Goal: Information Seeking & Learning: Learn about a topic

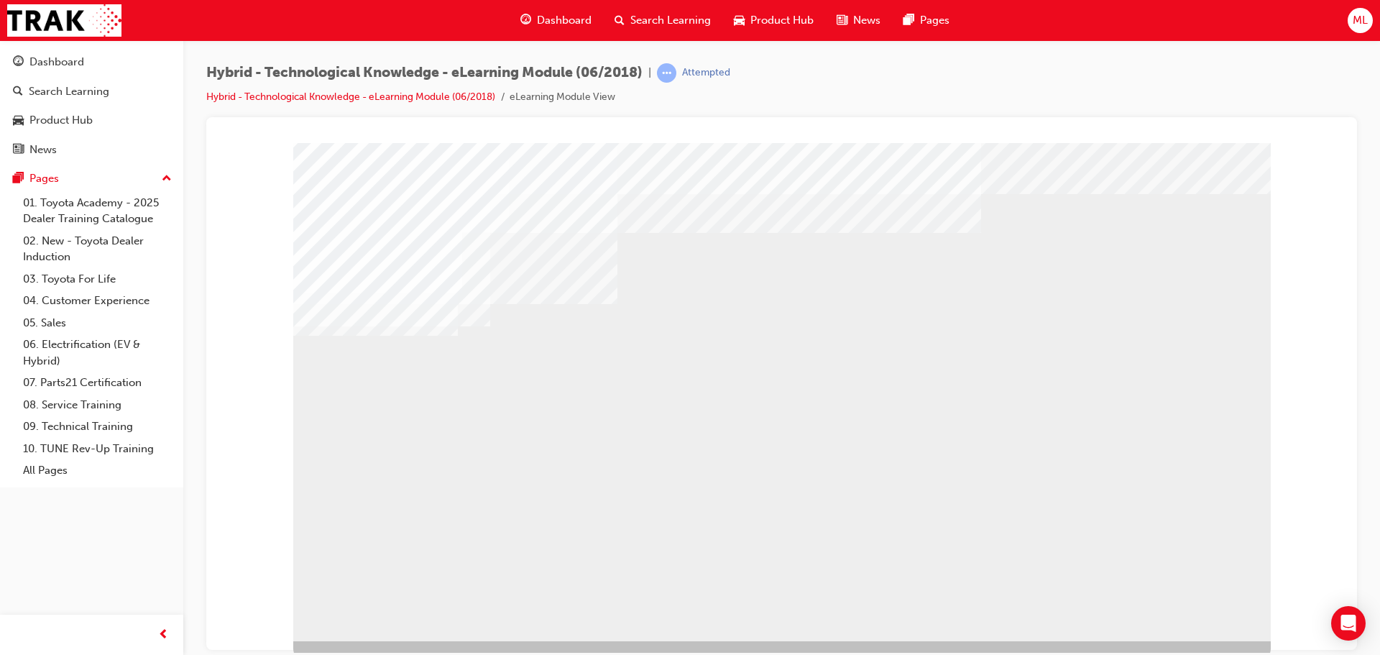
scroll to position [29, 0]
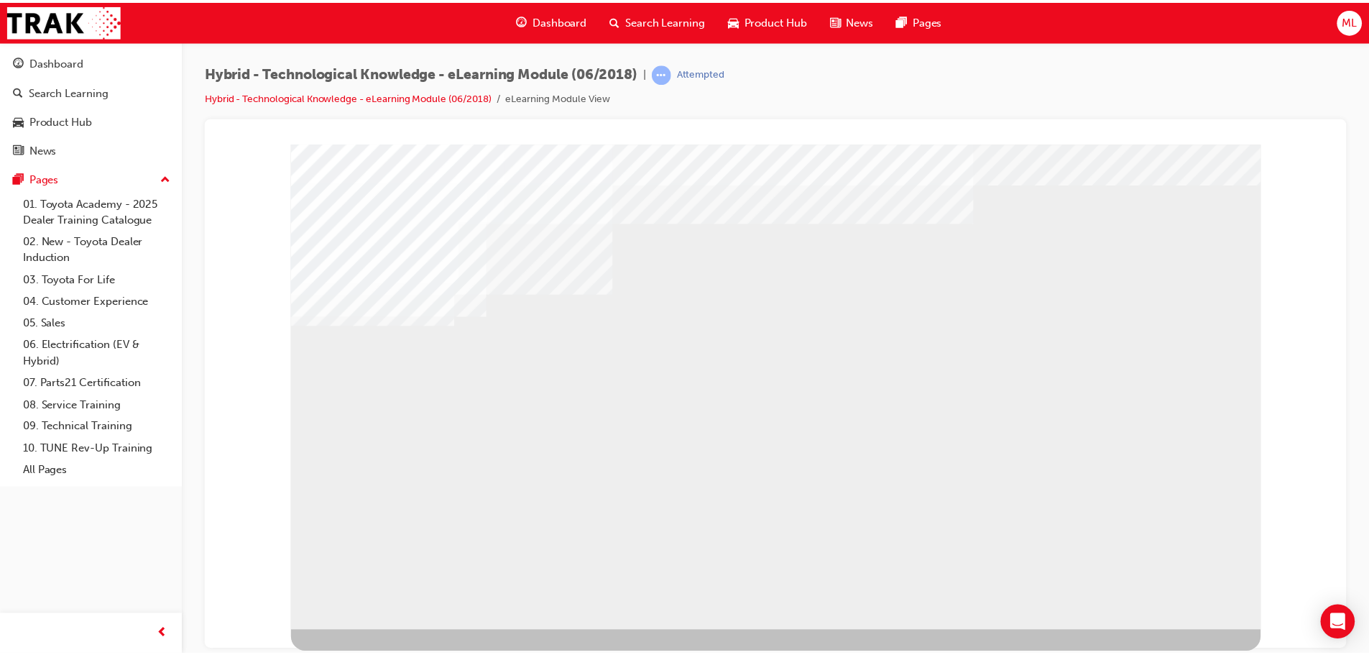
scroll to position [0, 0]
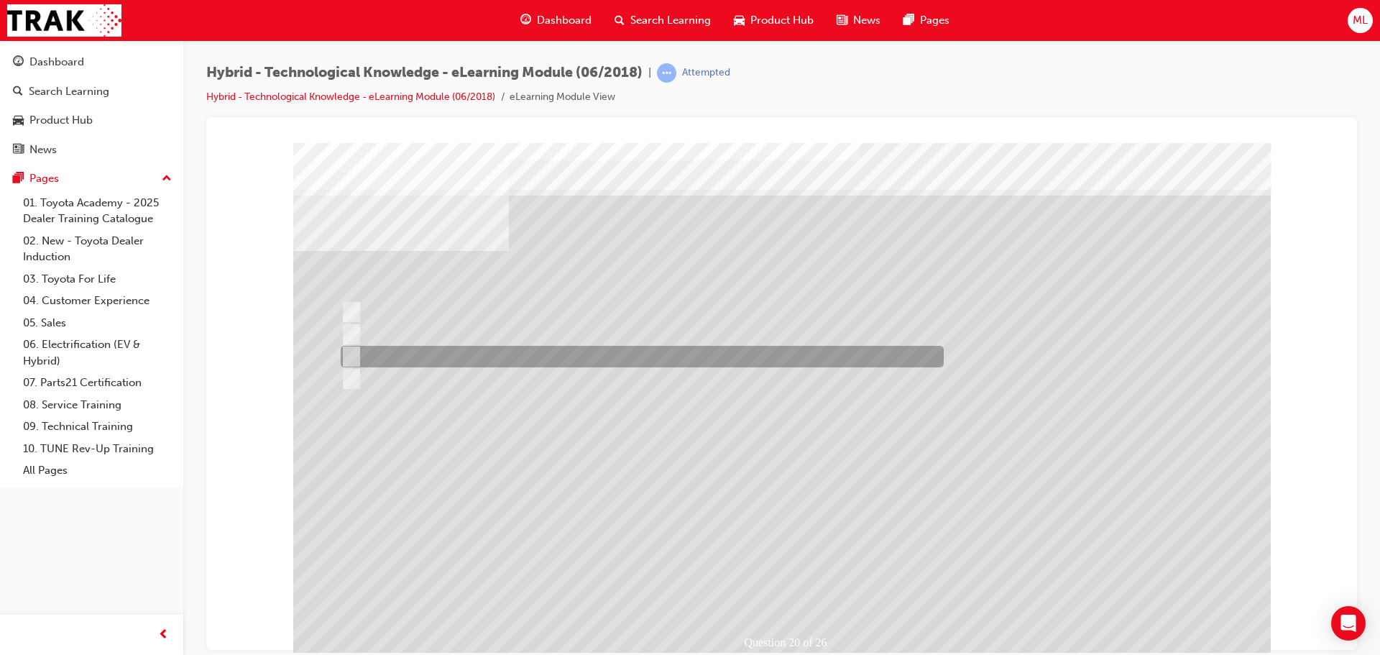
click at [353, 351] on input "Using petrol and electric power and recharging where possible." at bounding box center [349, 357] width 16 height 16
radio input "true"
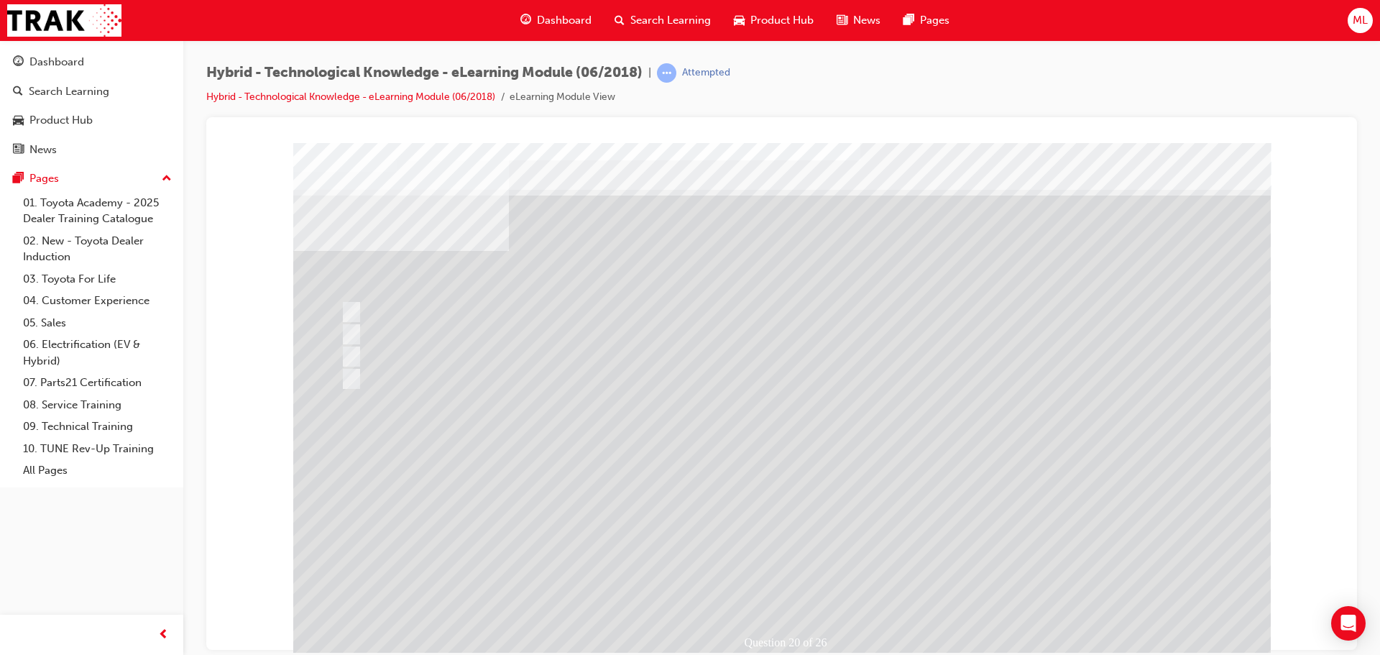
click at [698, 502] on div at bounding box center [781, 400] width 977 height 517
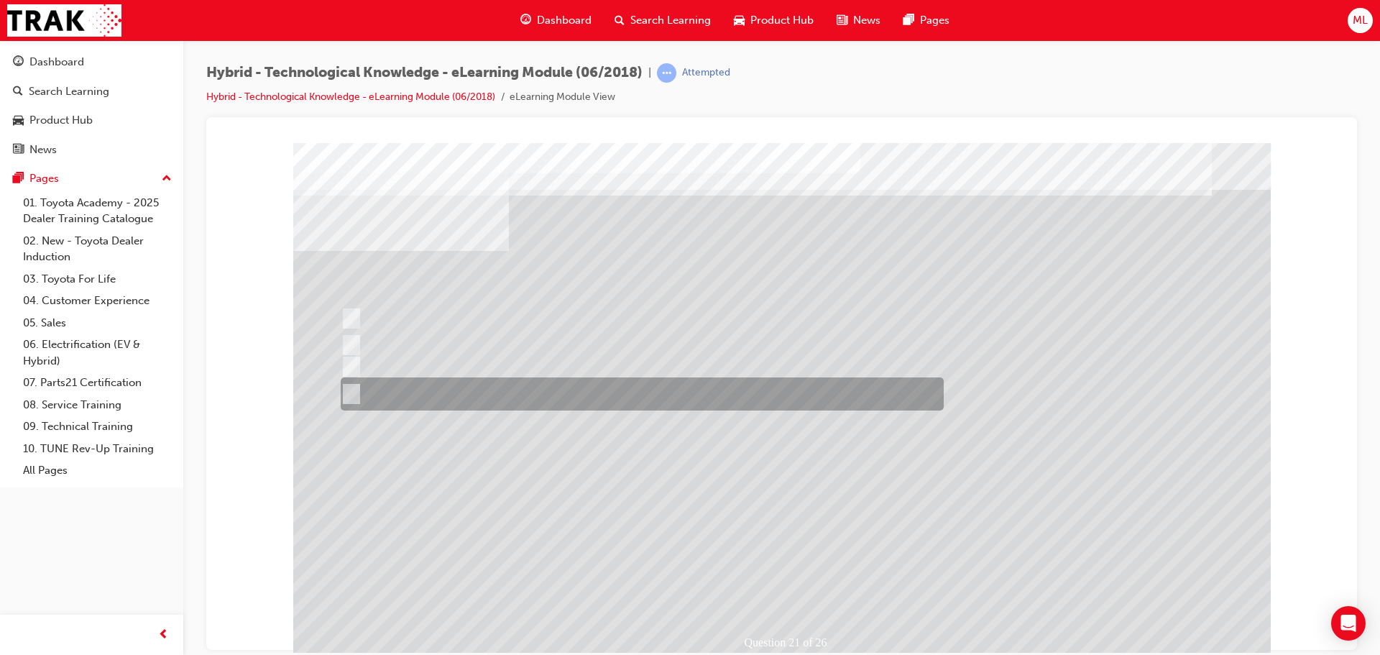
click at [350, 389] on input "Seamlessly combines petrol and electric power to provide power when it is neede…" at bounding box center [349, 394] width 16 height 16
radio input "true"
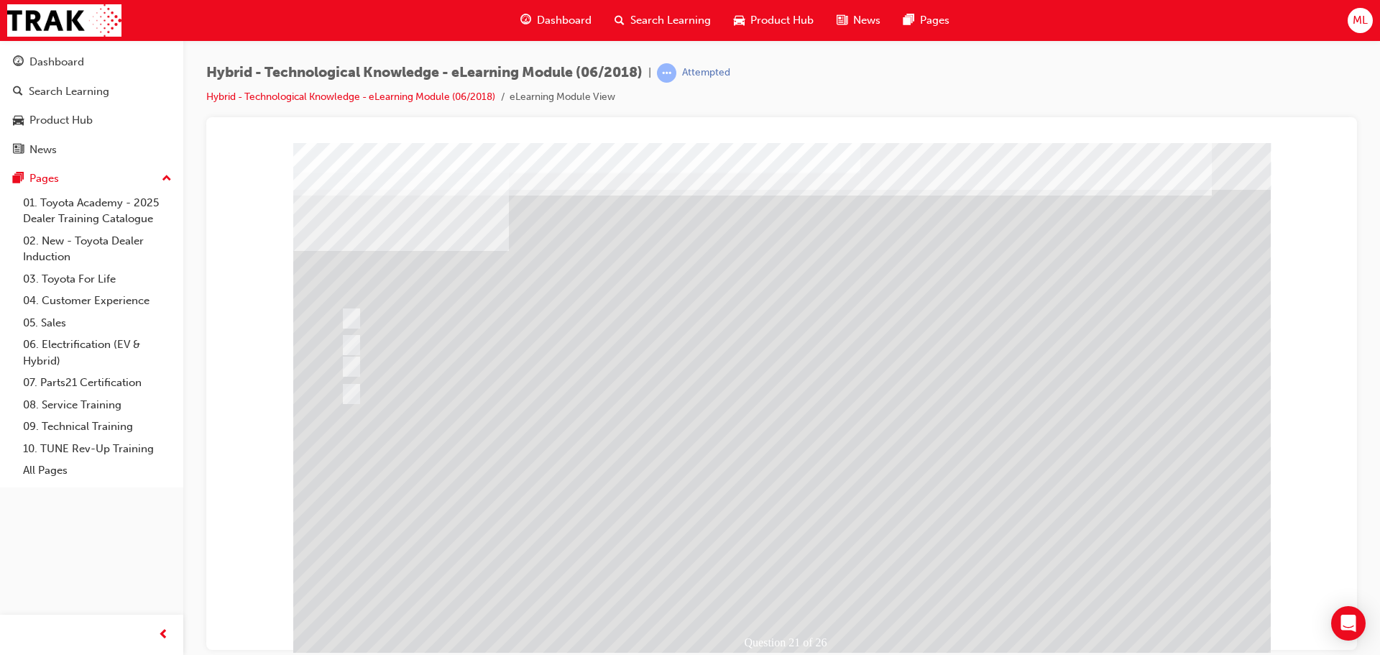
click at [713, 549] on div at bounding box center [781, 400] width 977 height 517
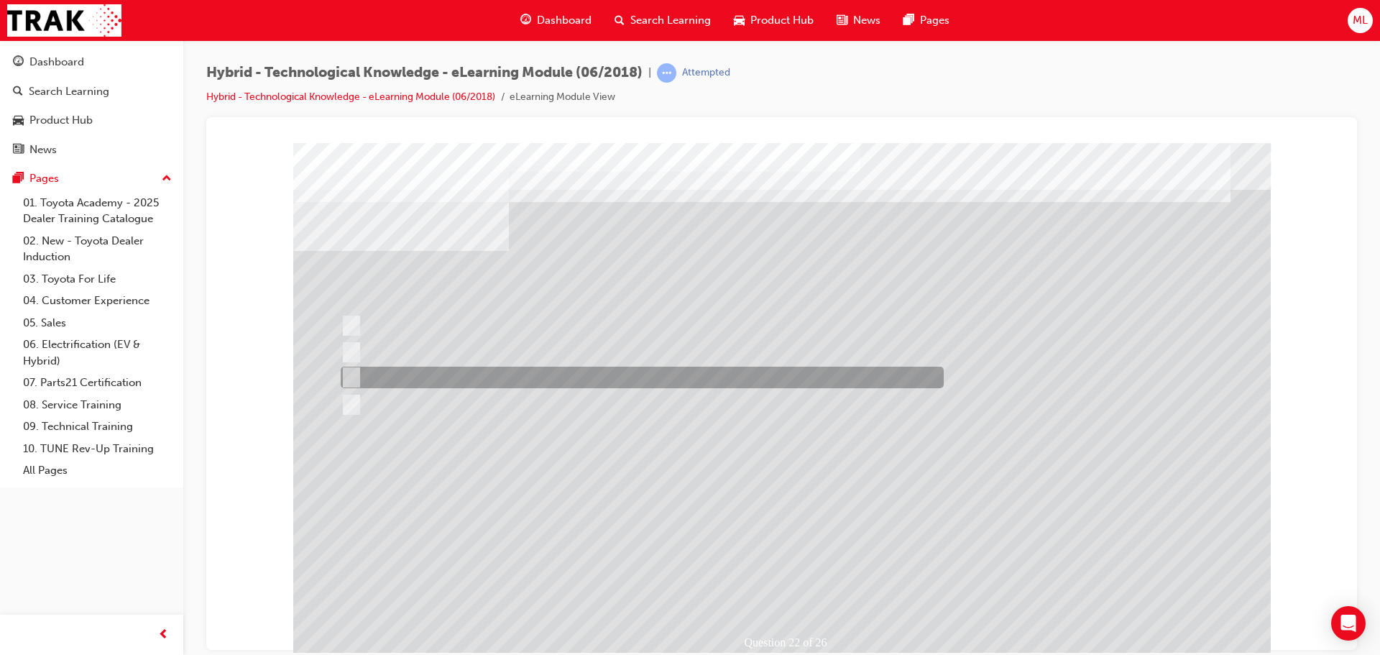
click at [349, 376] on input "Prius v" at bounding box center [349, 377] width 16 height 16
radio input "true"
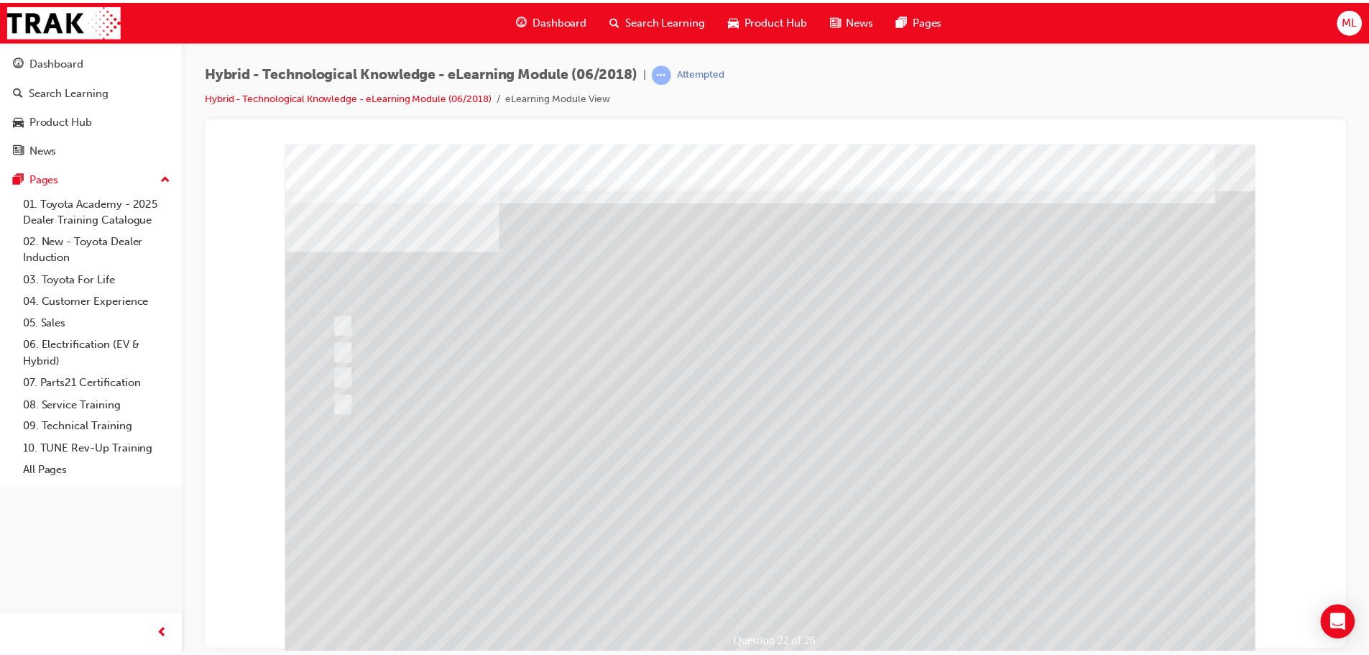
click at [731, 533] on div at bounding box center [773, 402] width 977 height 517
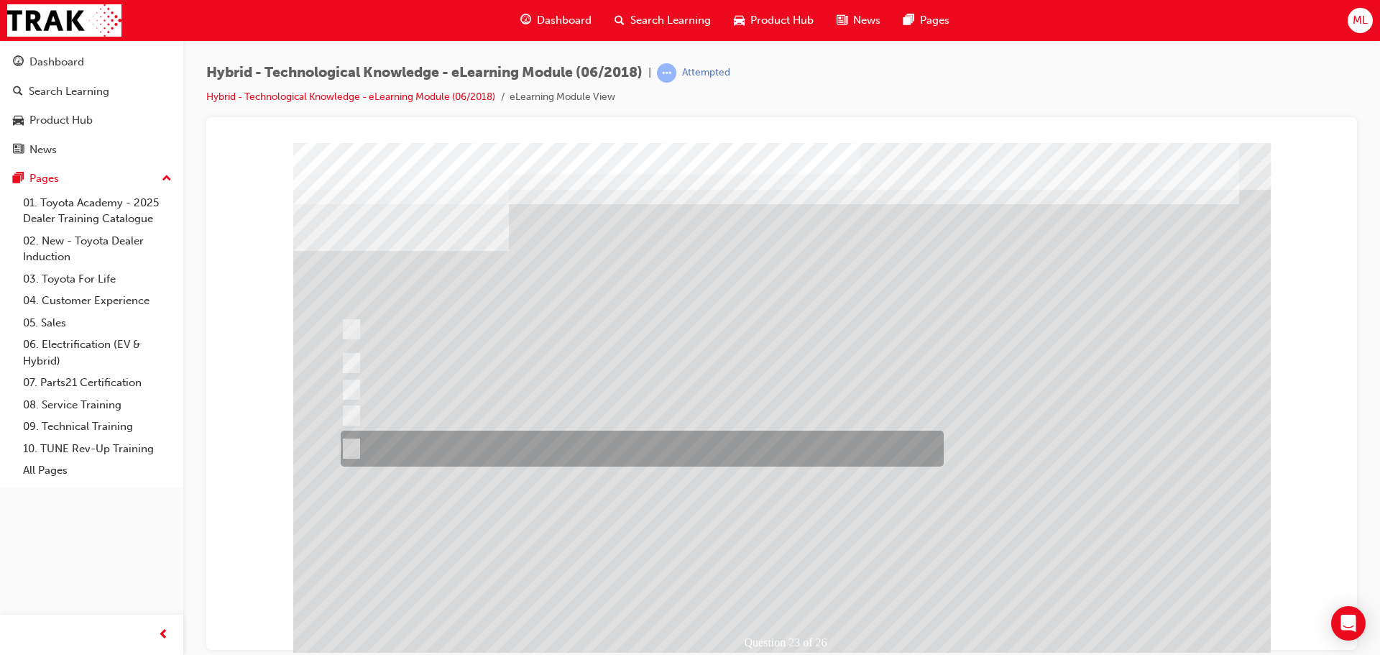
click at [345, 446] on input "All of the answers above." at bounding box center [349, 448] width 16 height 16
radio input "true"
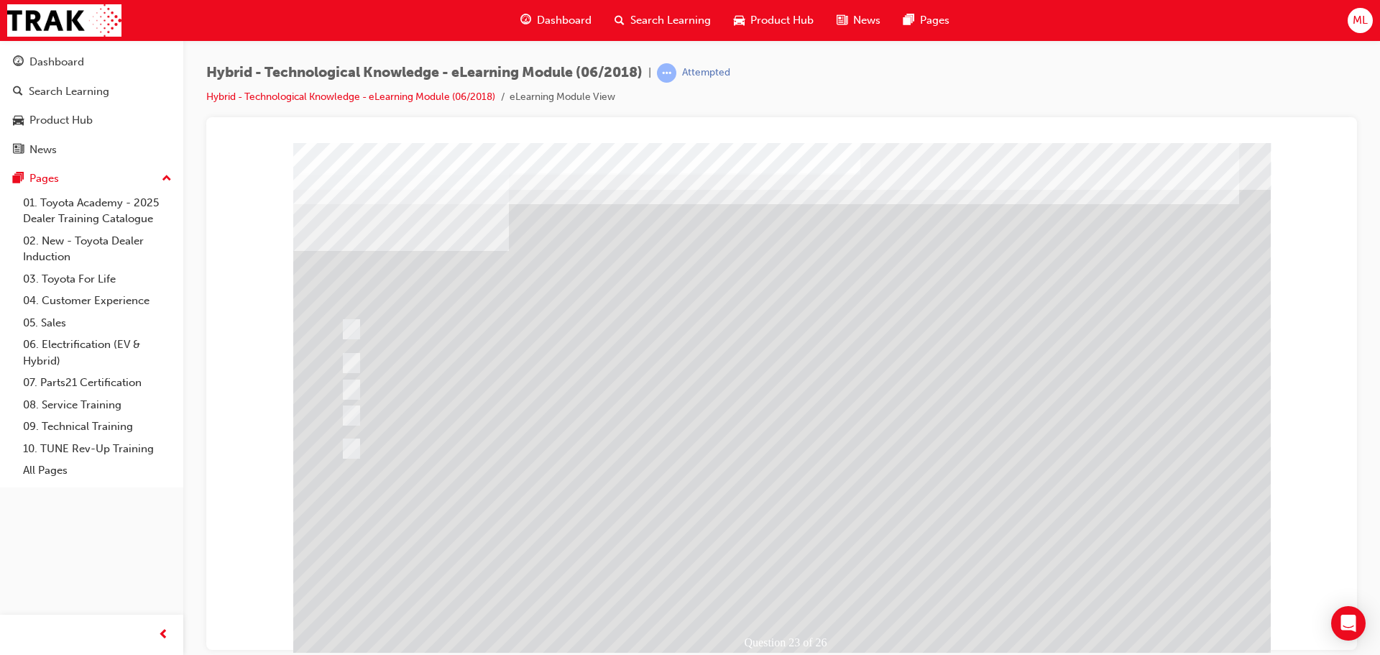
click at [783, 517] on div at bounding box center [775, 400] width 977 height 517
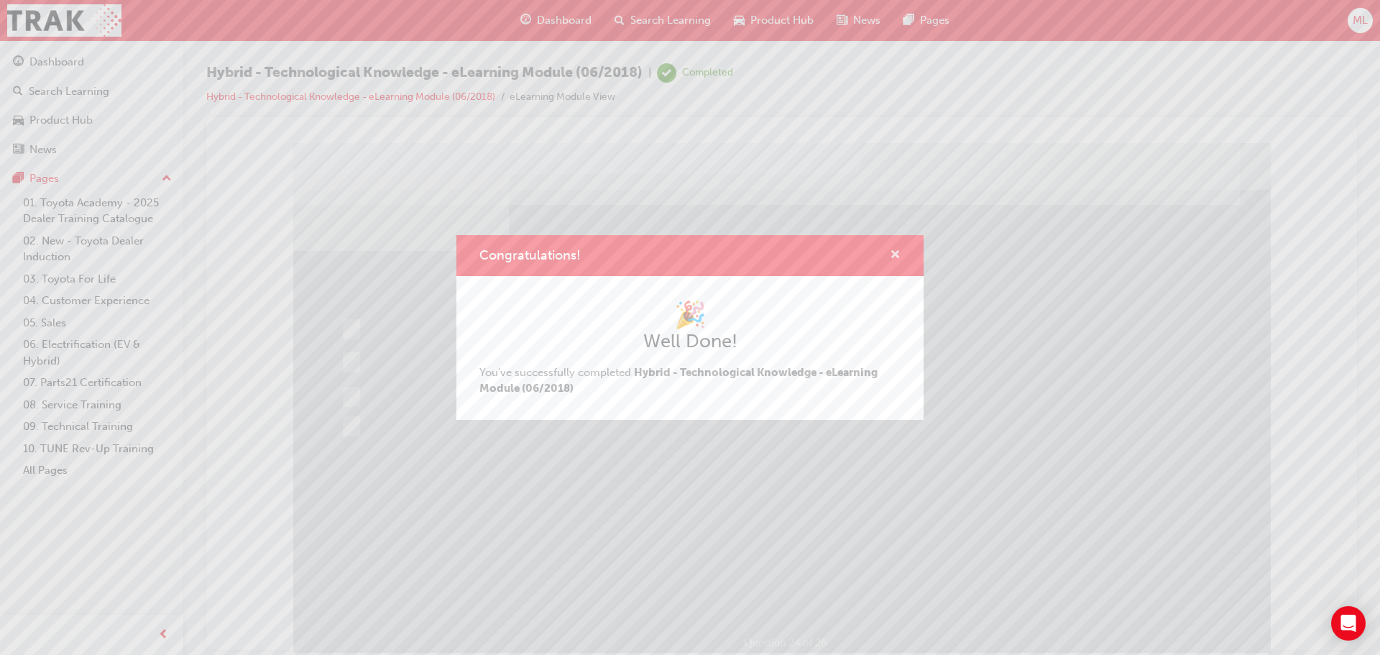
click at [895, 254] on span "cross-icon" at bounding box center [895, 255] width 11 height 13
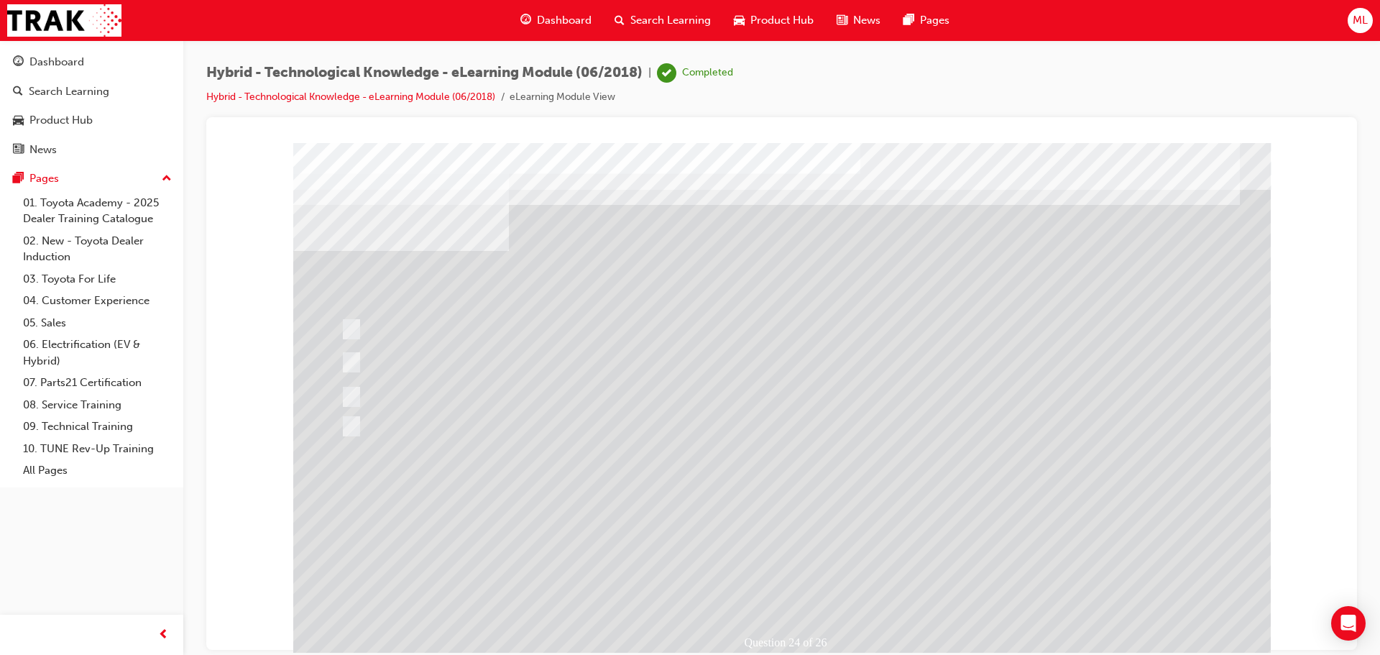
click at [682, 22] on span "Search Learning" at bounding box center [670, 20] width 80 height 17
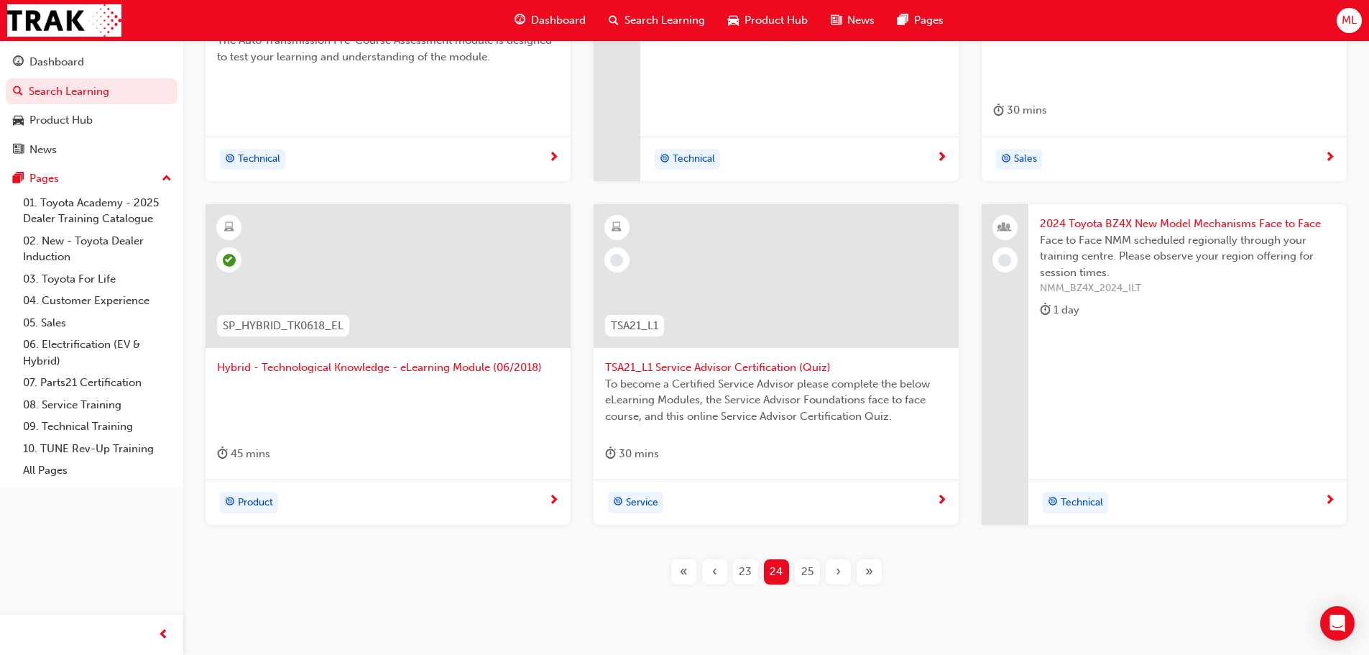
scroll to position [503, 0]
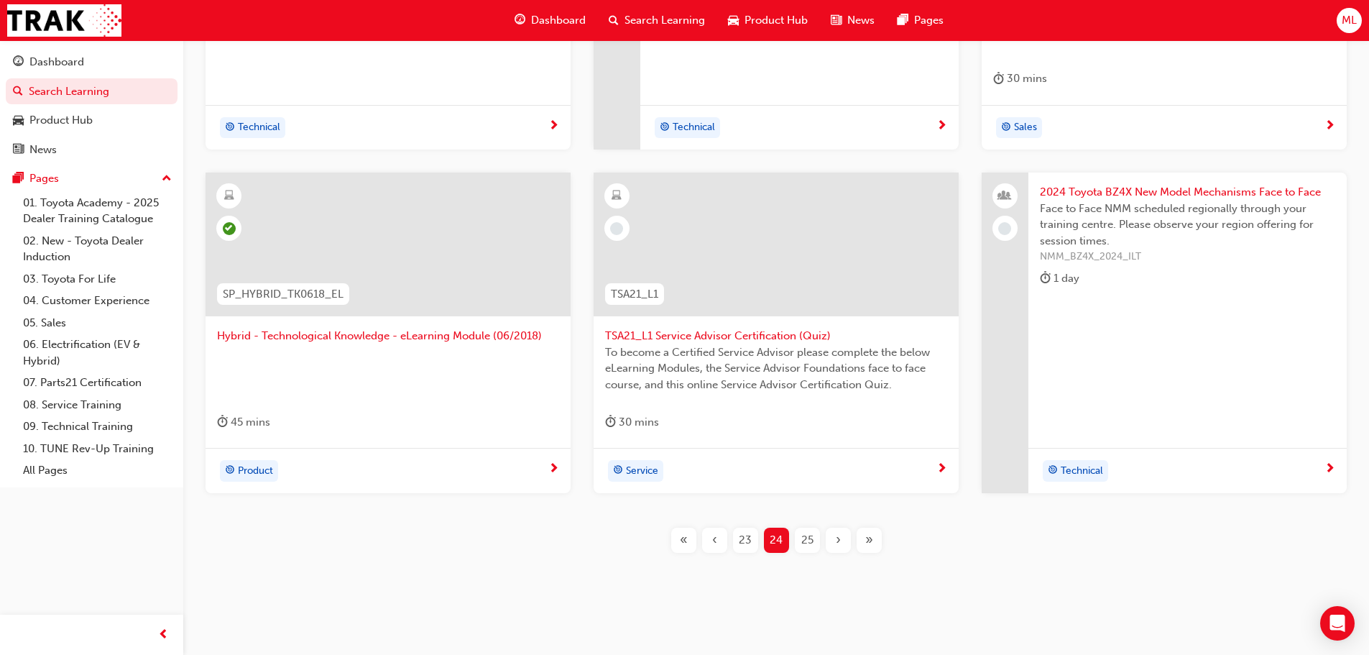
click at [750, 538] on span "23" at bounding box center [745, 540] width 13 height 17
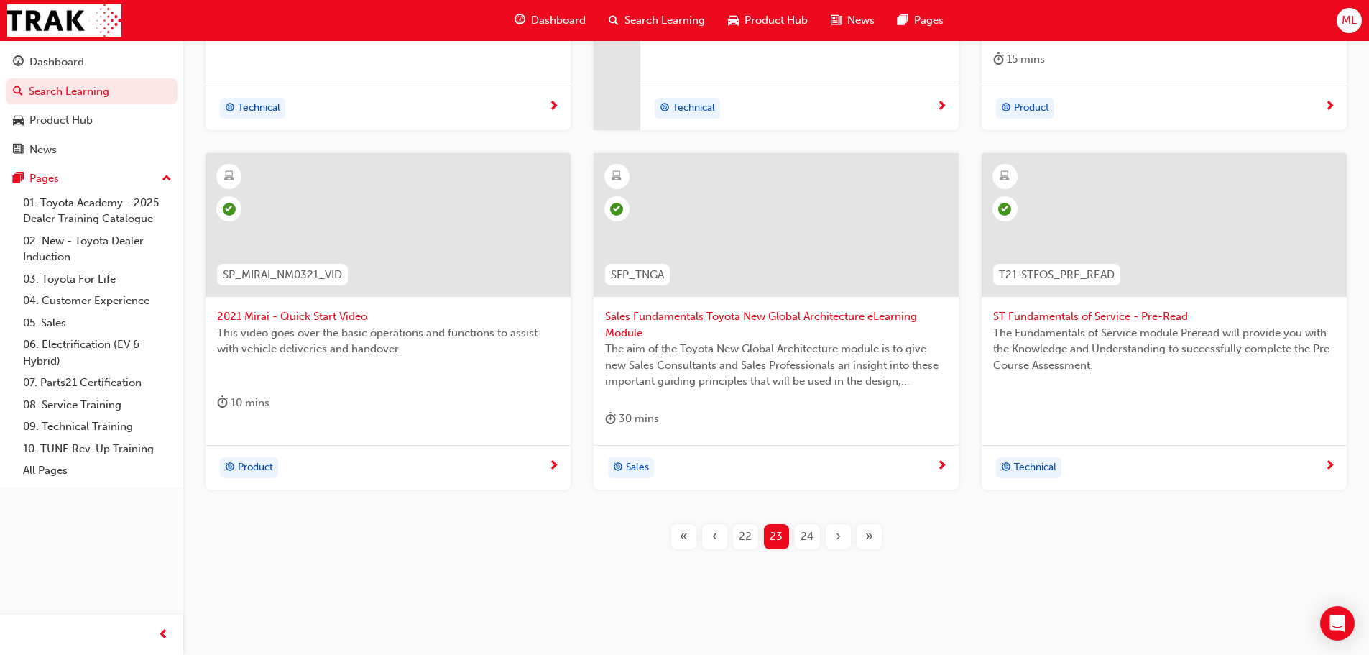
scroll to position [533, 0]
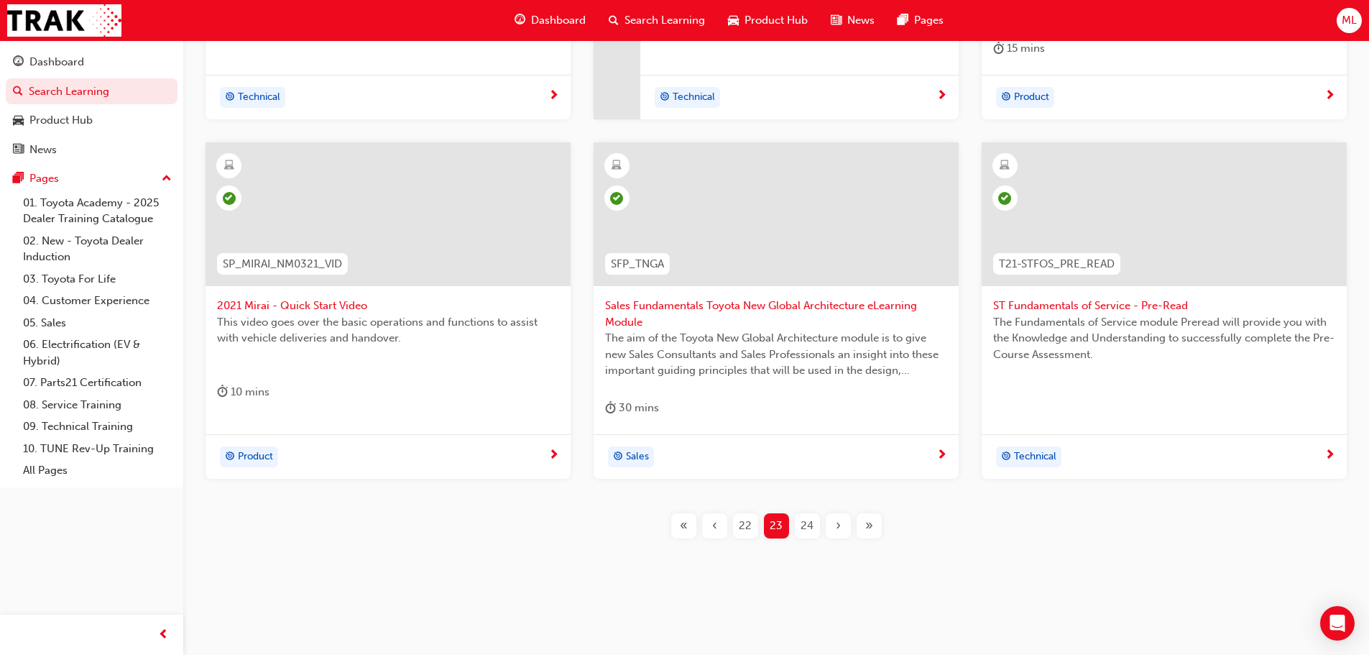
click at [741, 520] on span "22" at bounding box center [745, 525] width 13 height 17
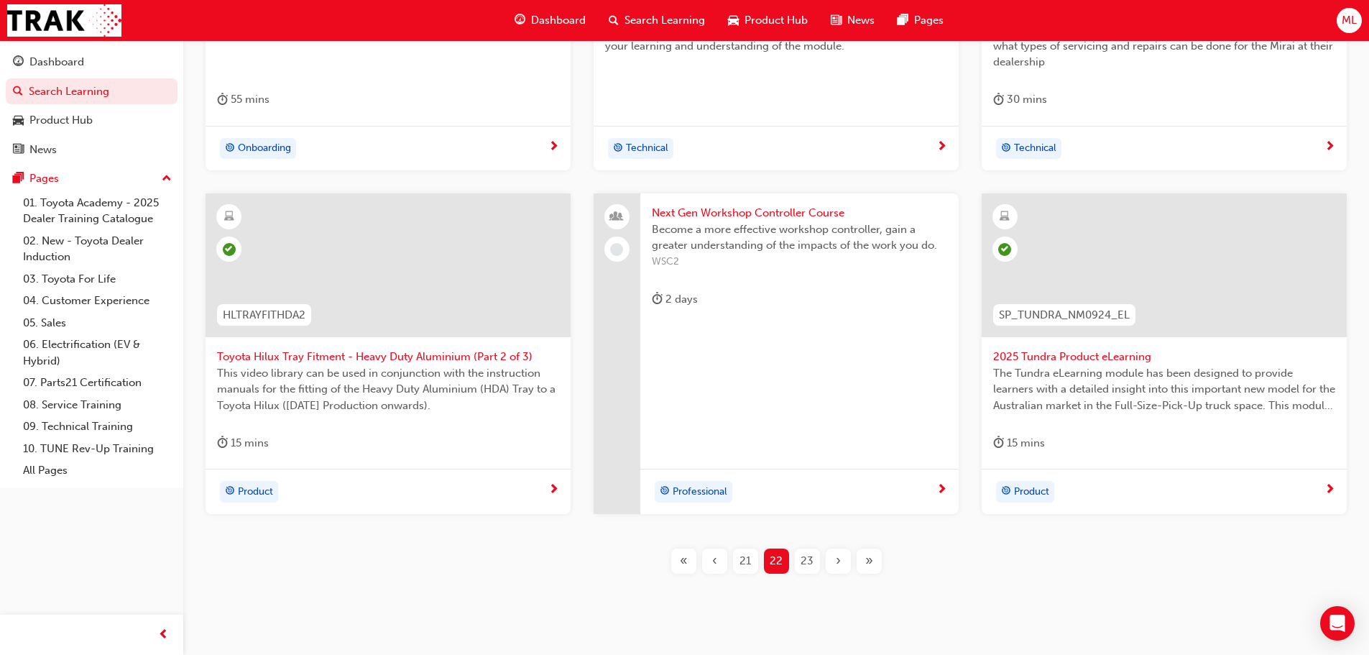
scroll to position [517, 0]
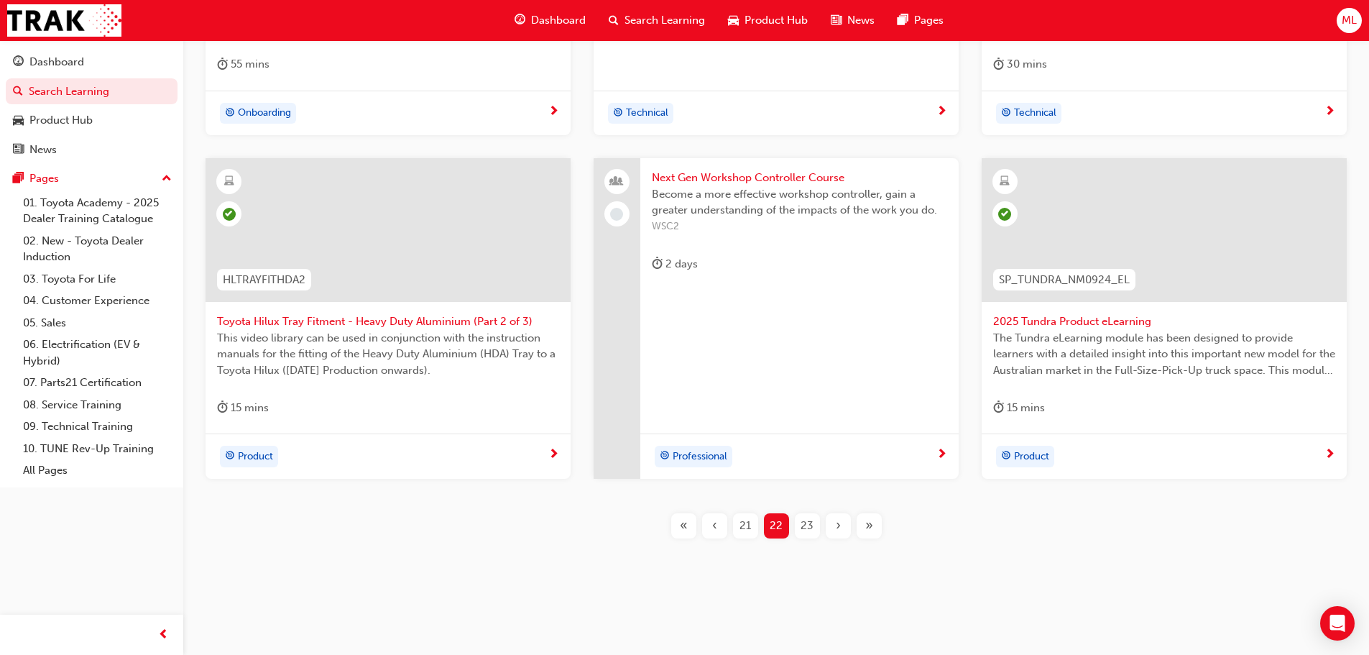
click at [742, 519] on span "21" at bounding box center [744, 525] width 11 height 17
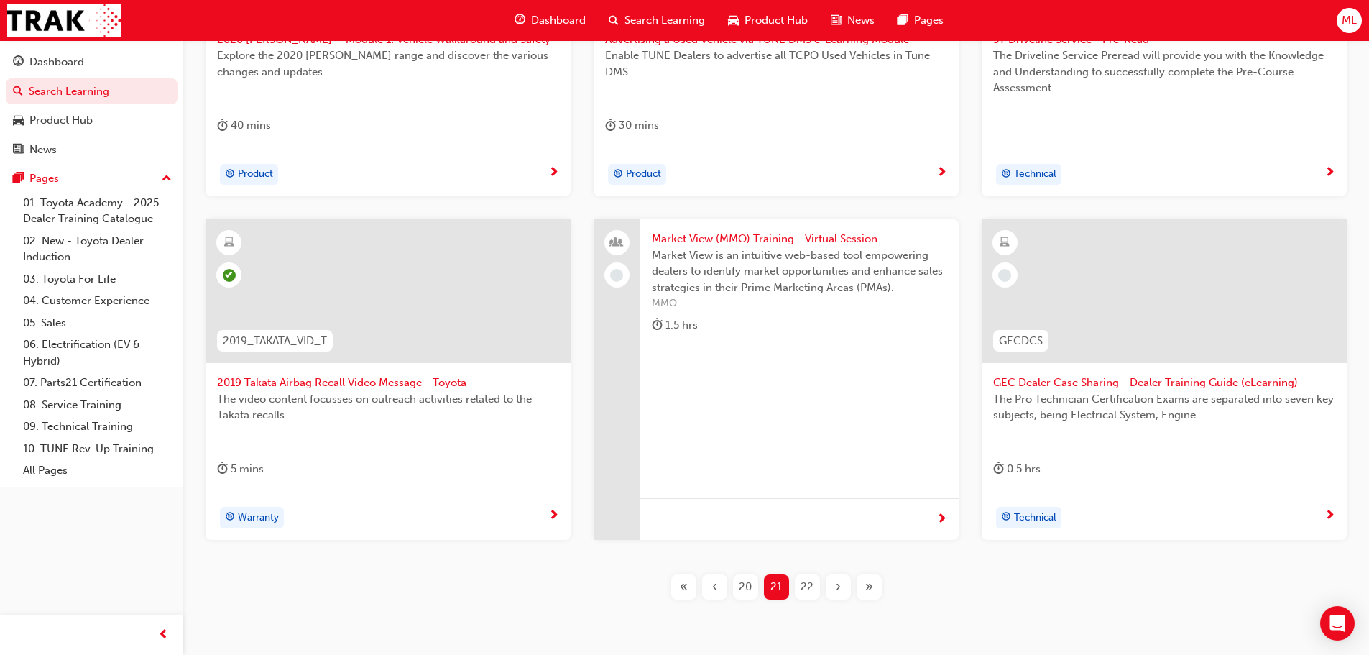
scroll to position [517, 0]
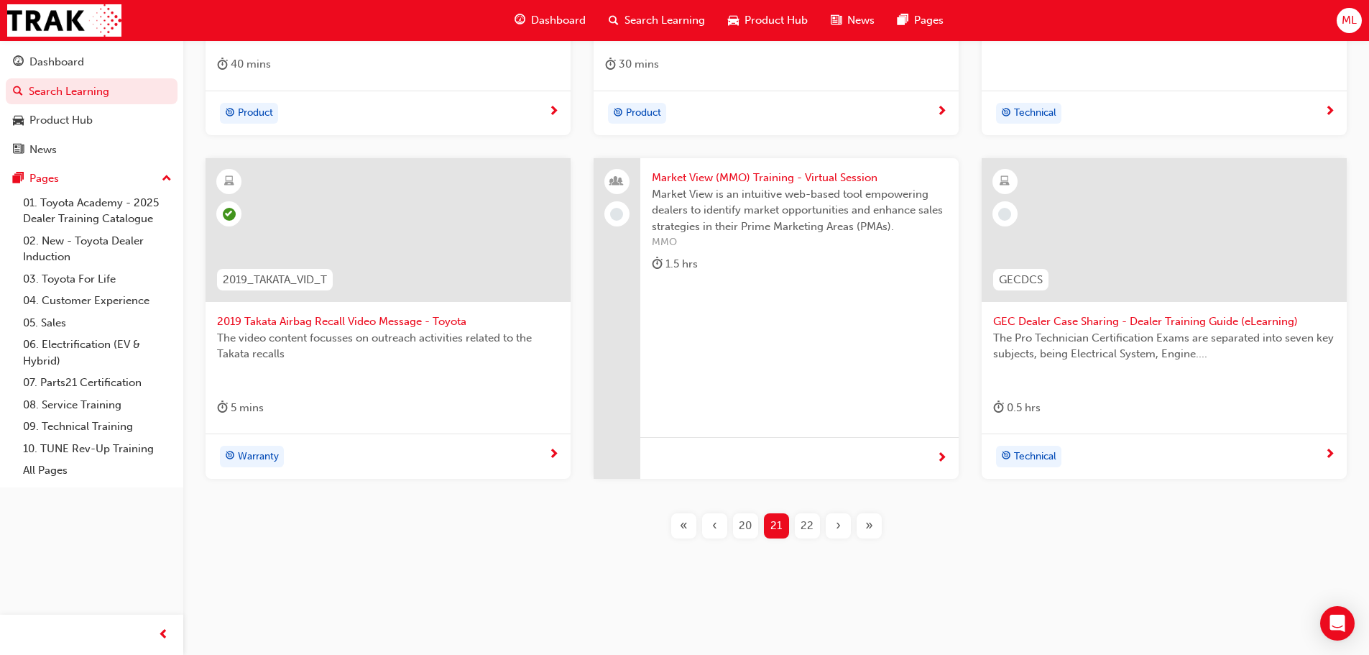
click at [745, 522] on span "20" at bounding box center [745, 525] width 13 height 17
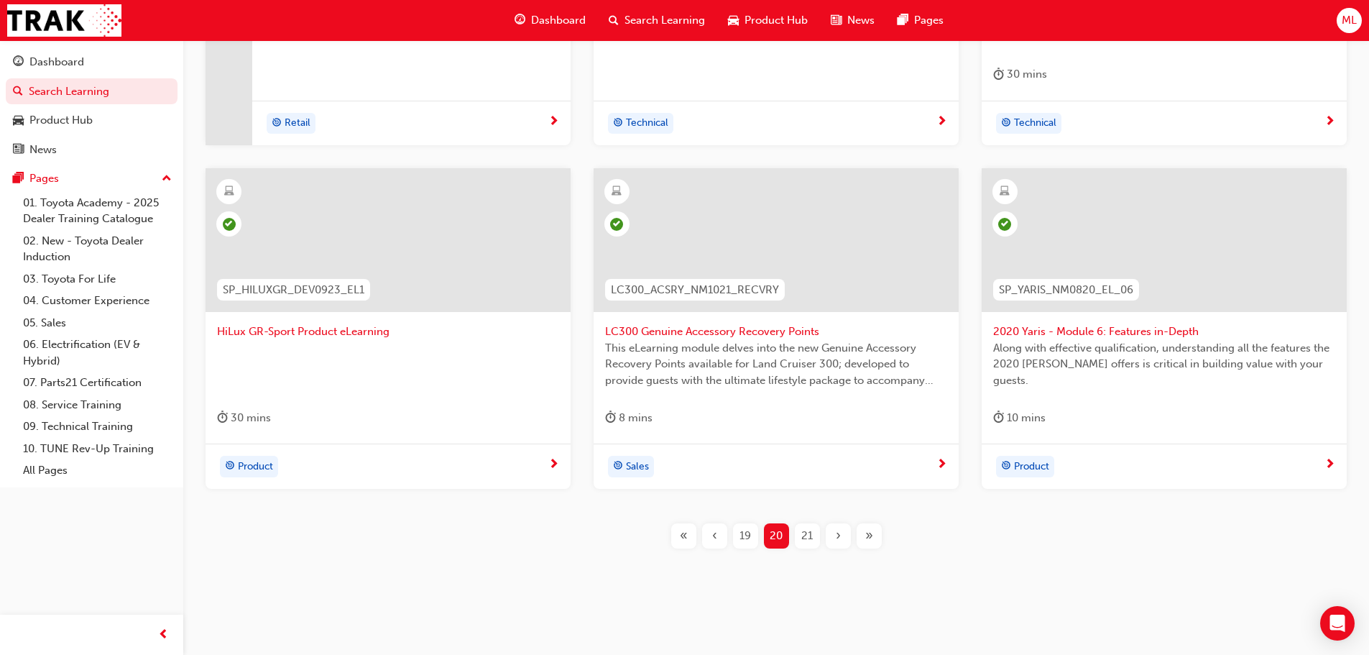
scroll to position [517, 0]
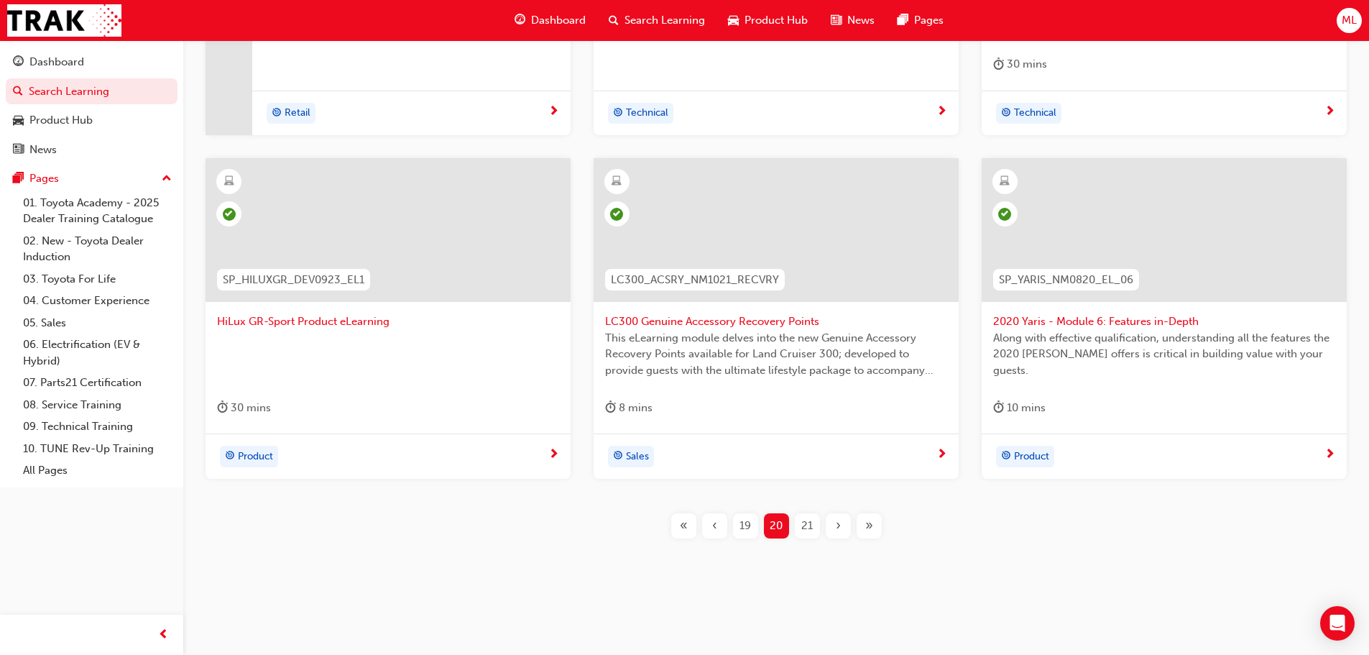
click at [738, 530] on div "19" at bounding box center [745, 525] width 25 height 25
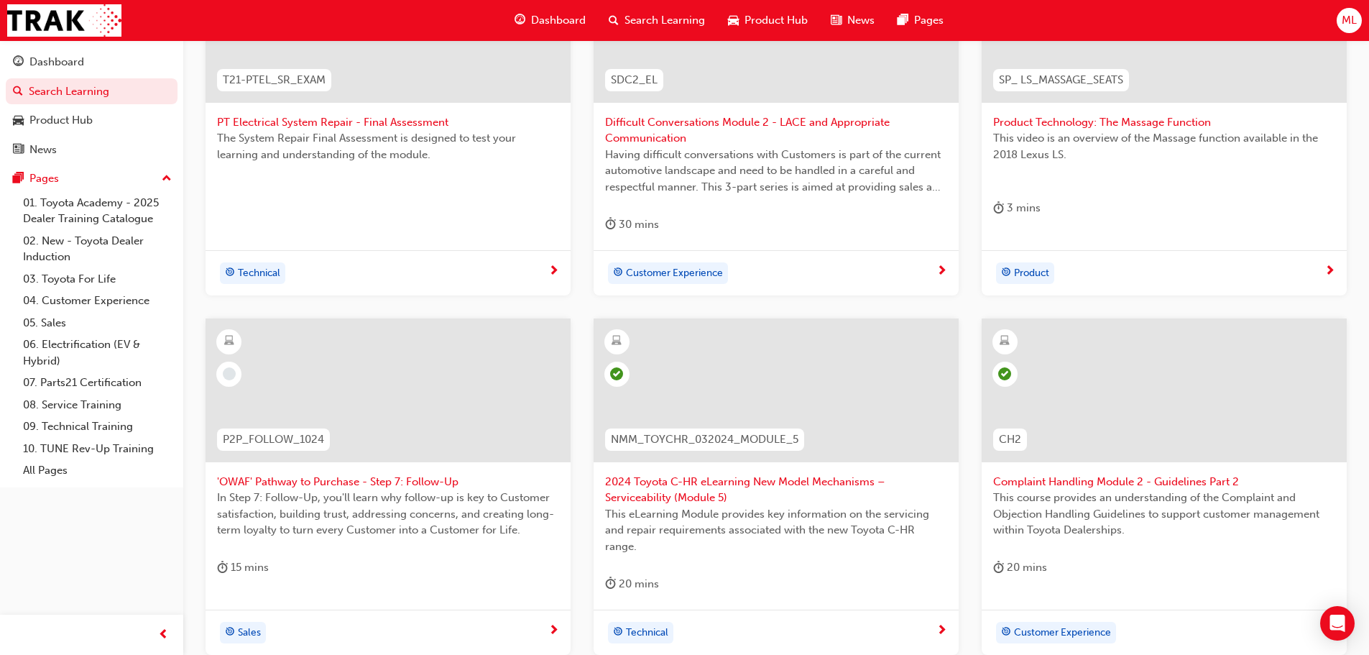
scroll to position [446, 0]
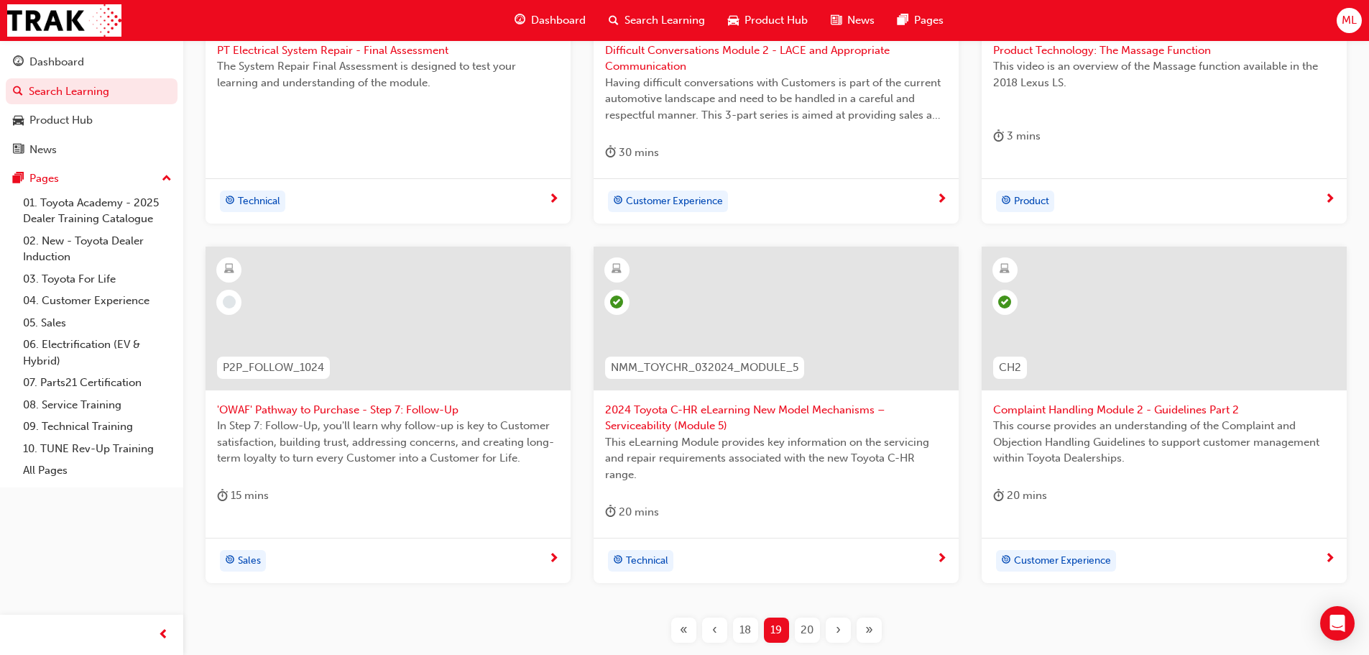
click at [351, 408] on span "'OWAF' Pathway to Purchase - Step 7: Follow-Up" at bounding box center [388, 410] width 342 height 17
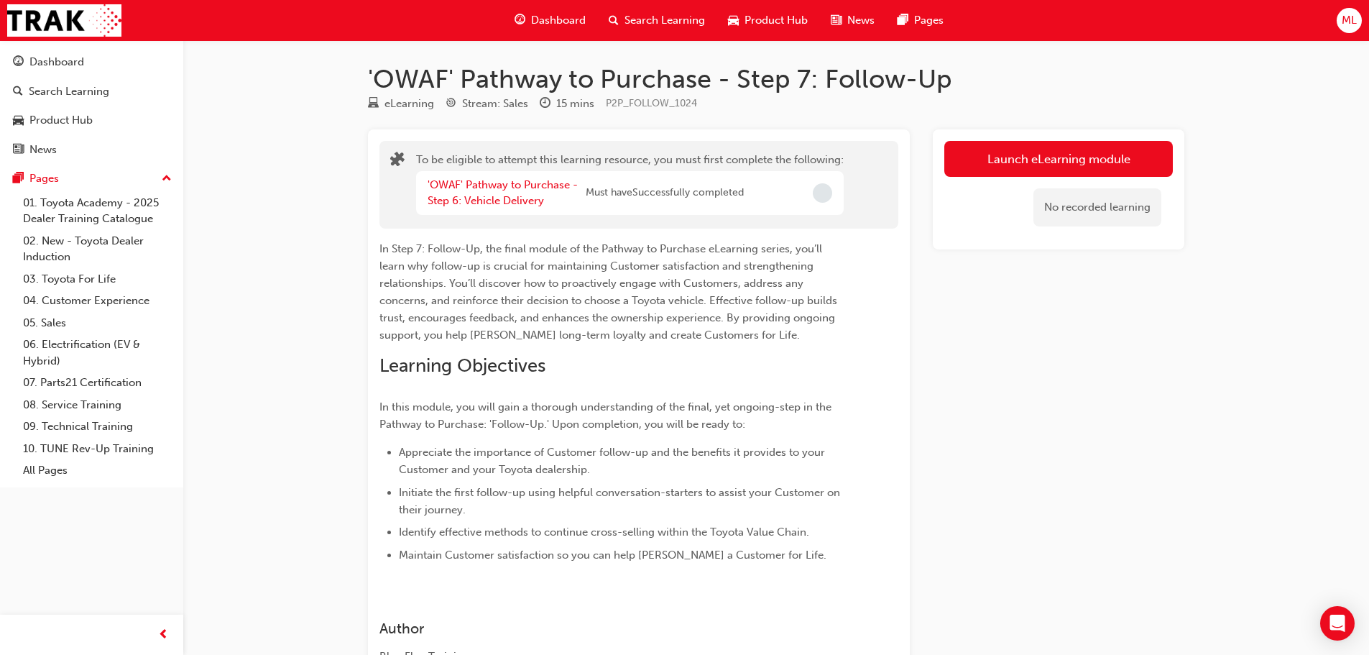
click at [484, 191] on div "'OWAF' Pathway to Purchase - Step 6: Vehicle Delivery" at bounding box center [507, 193] width 158 height 32
click at [486, 187] on link "'OWAF' Pathway to Purchase - Step 6: Vehicle Delivery" at bounding box center [503, 192] width 150 height 29
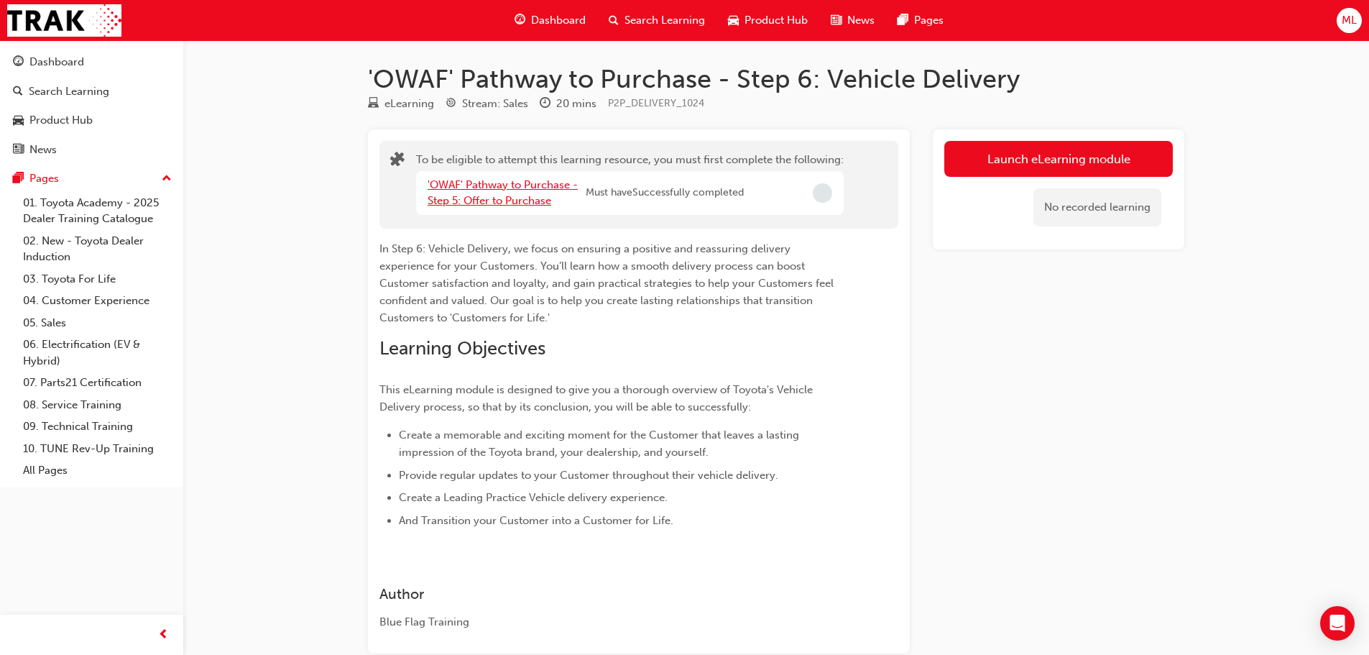
click at [486, 187] on link "'OWAF' Pathway to Purchase - Step 5: Offer to Purchase" at bounding box center [503, 192] width 150 height 29
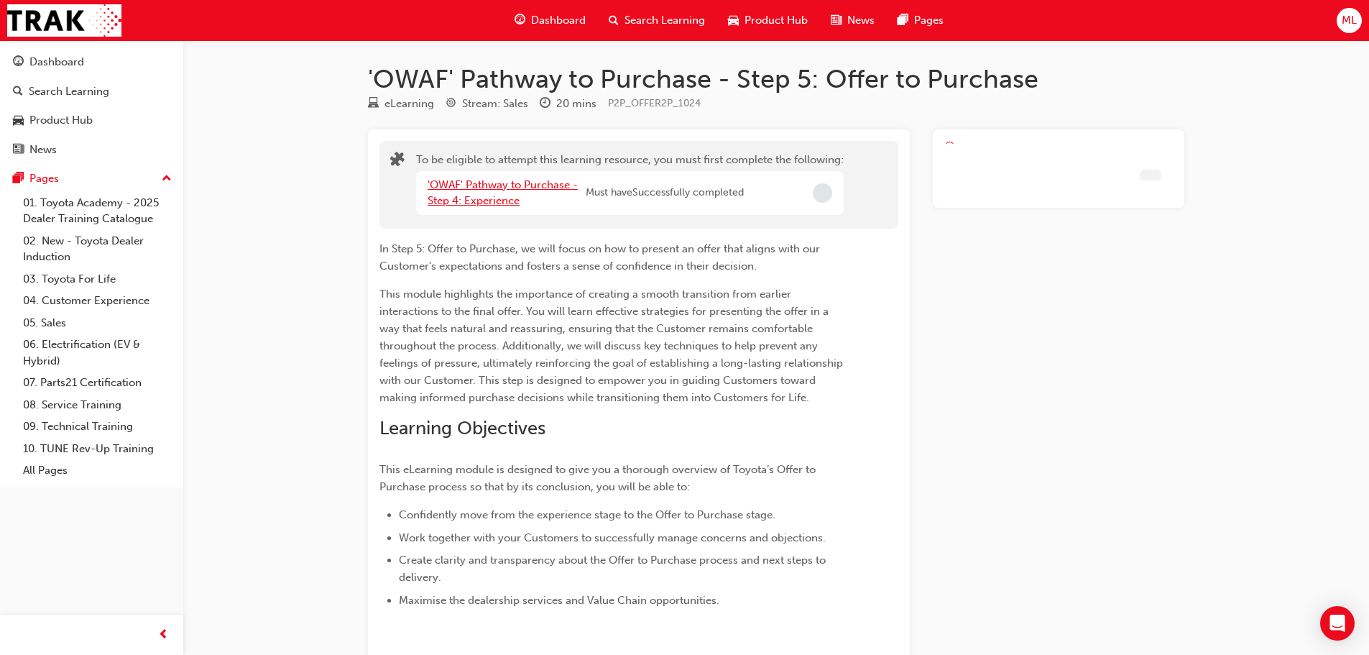
click at [486, 186] on link "'OWAF' Pathway to Purchase - Step 4: Experience" at bounding box center [503, 192] width 150 height 29
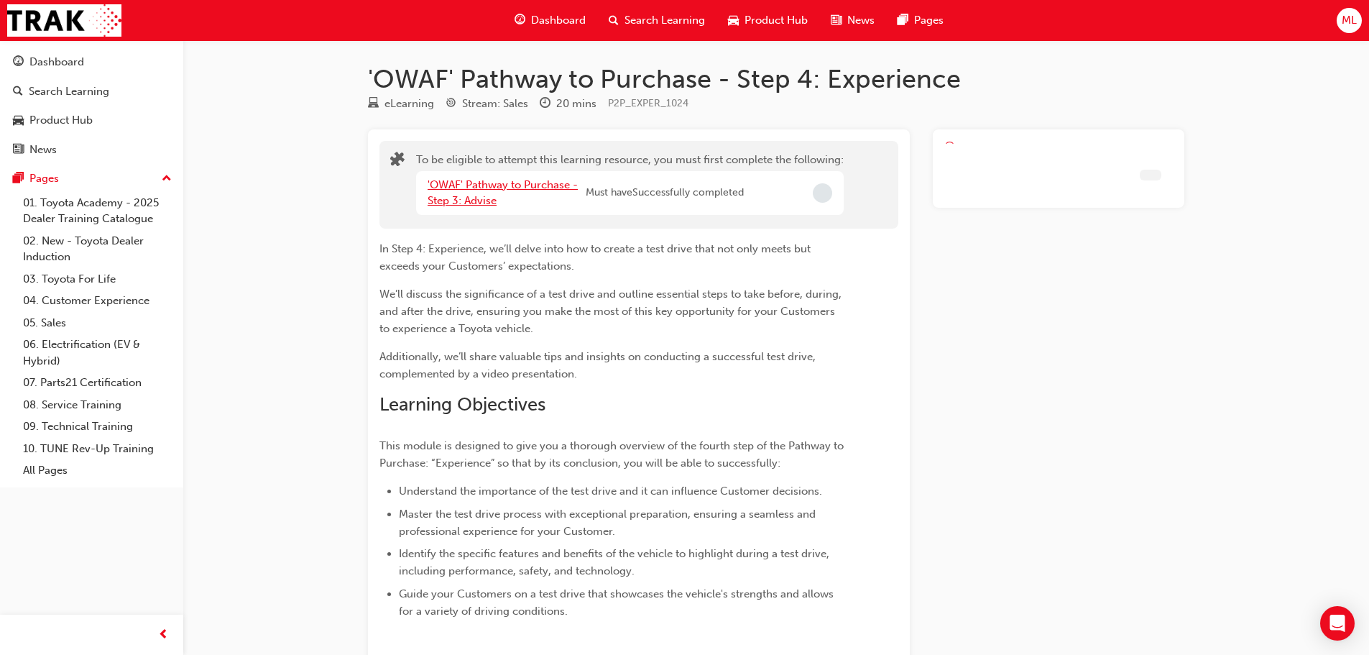
click at [486, 186] on link "'OWAF' Pathway to Purchase - Step 3: Advise" at bounding box center [503, 192] width 150 height 29
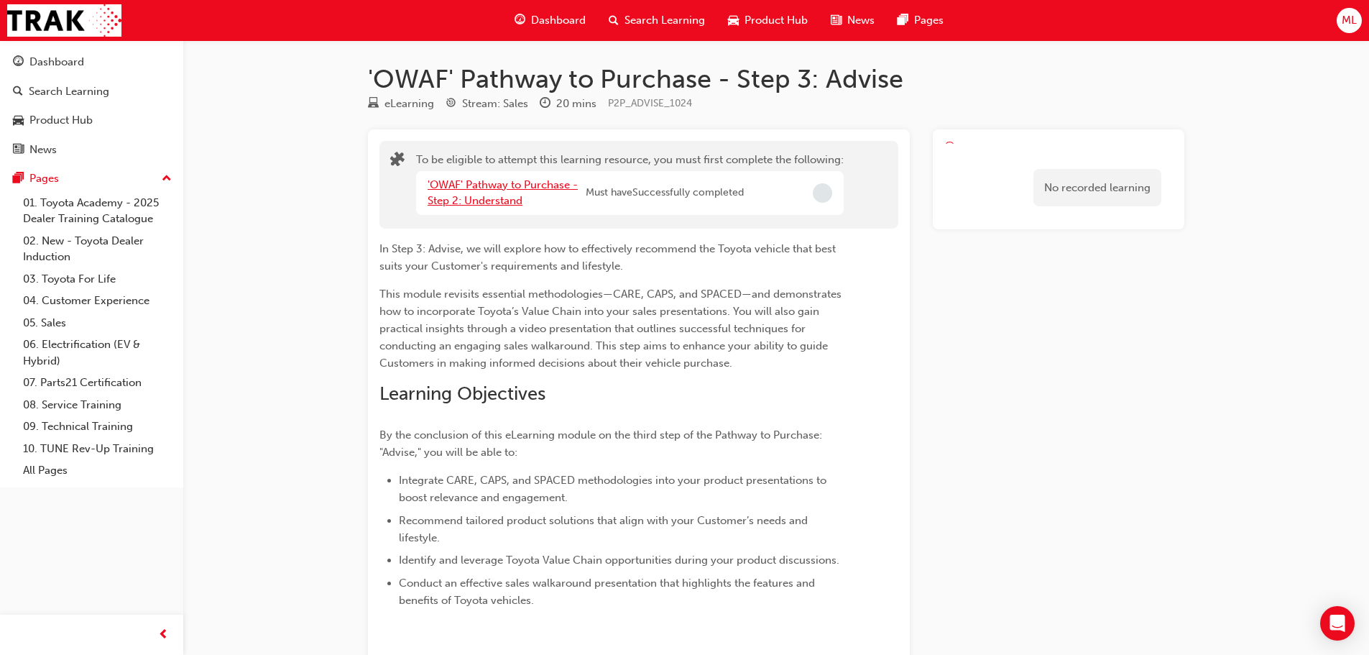
click at [486, 186] on link "'OWAF' Pathway to Purchase - Step 2: Understand" at bounding box center [503, 192] width 150 height 29
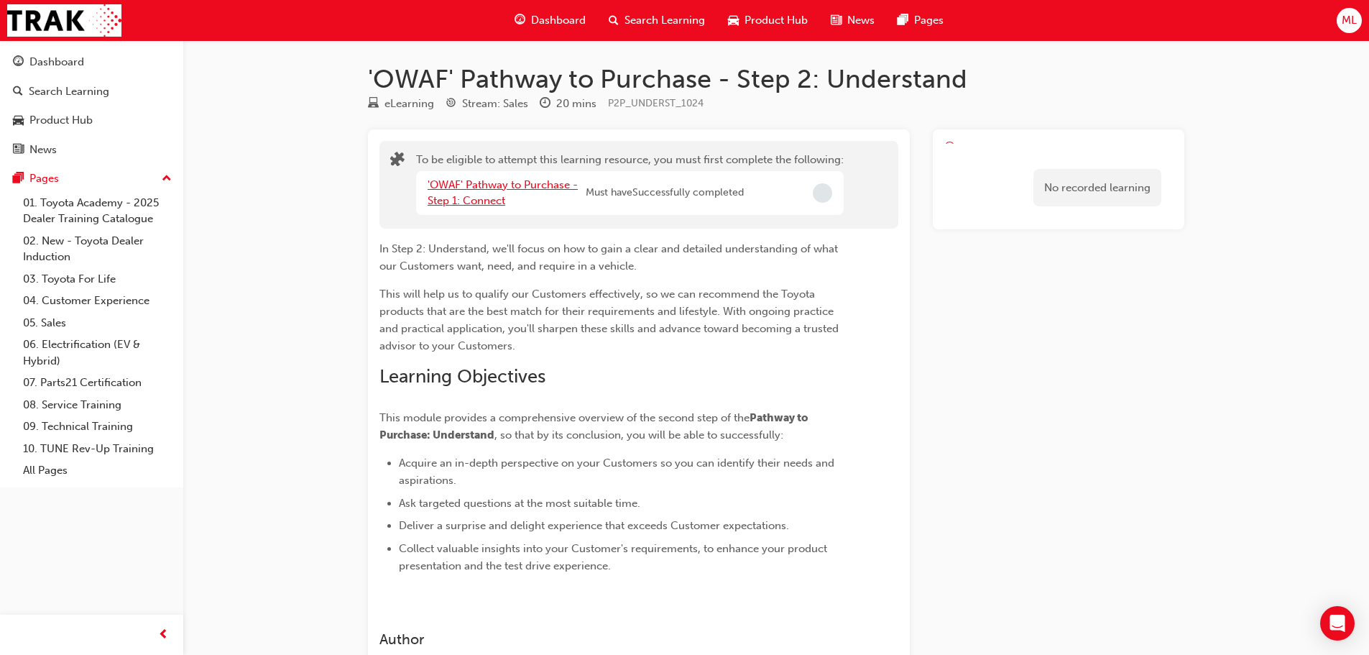
click at [486, 186] on link "'OWAF' Pathway to Purchase - Step 1: Connect" at bounding box center [503, 192] width 150 height 29
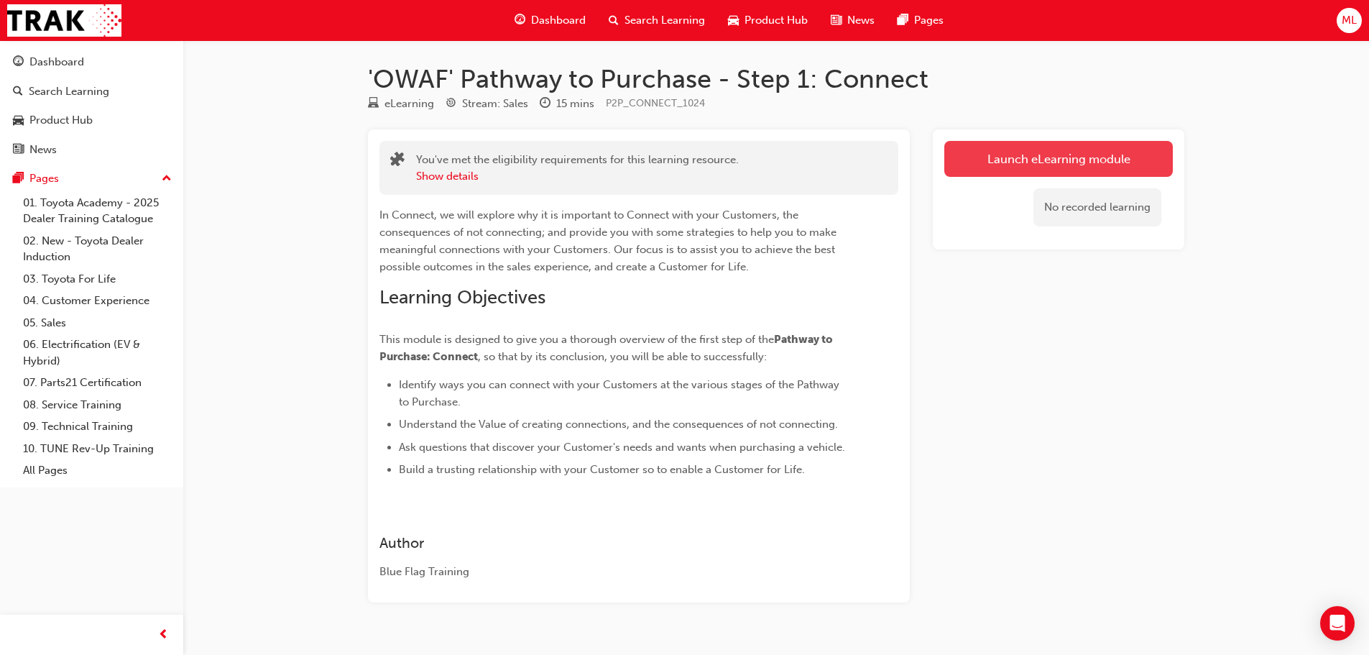
click at [1049, 162] on link "Launch eLearning module" at bounding box center [1058, 159] width 229 height 36
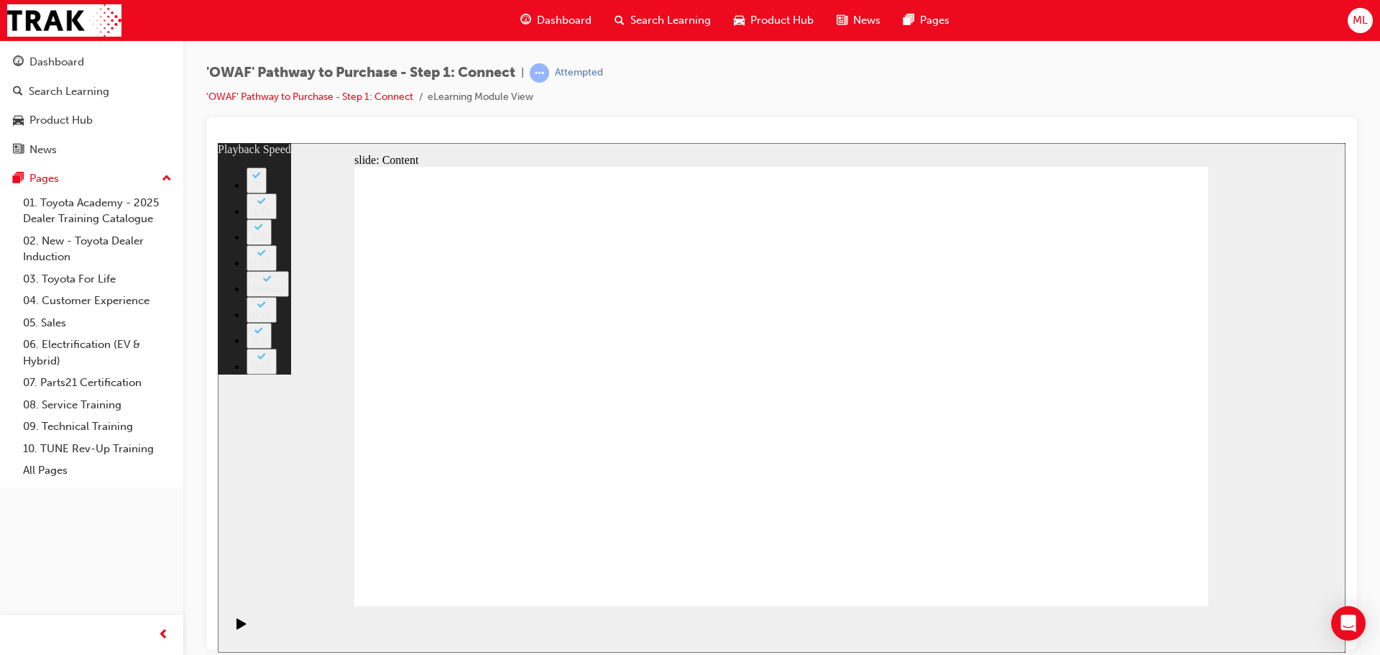
type input "76"
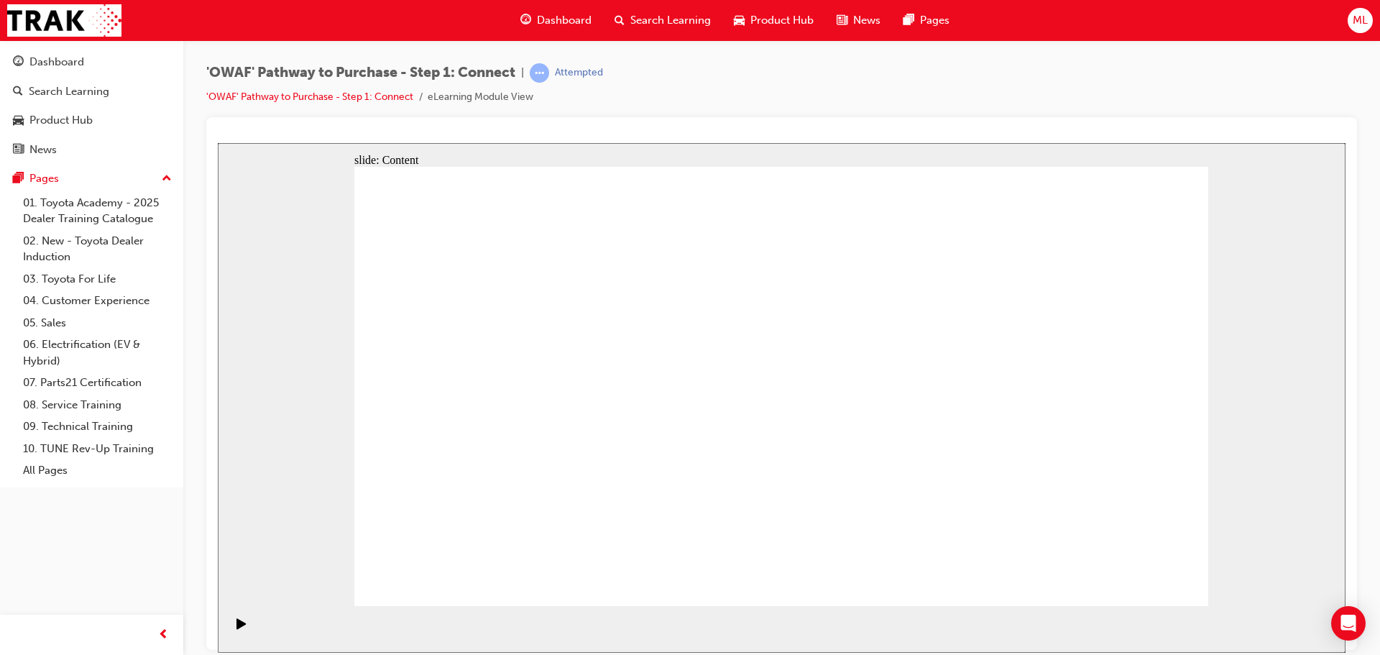
click at [993, 110] on div "'OWAF' Pathway to Purchase - Step 1: Connect | Attempted 'OWAF' Pathway to Purc…" at bounding box center [781, 90] width 1150 height 54
click at [1177, 69] on div "'OWAF' Pathway to Purchase - Step 1: Connect | Attempted 'OWAF' Pathway to Purc…" at bounding box center [781, 90] width 1150 height 54
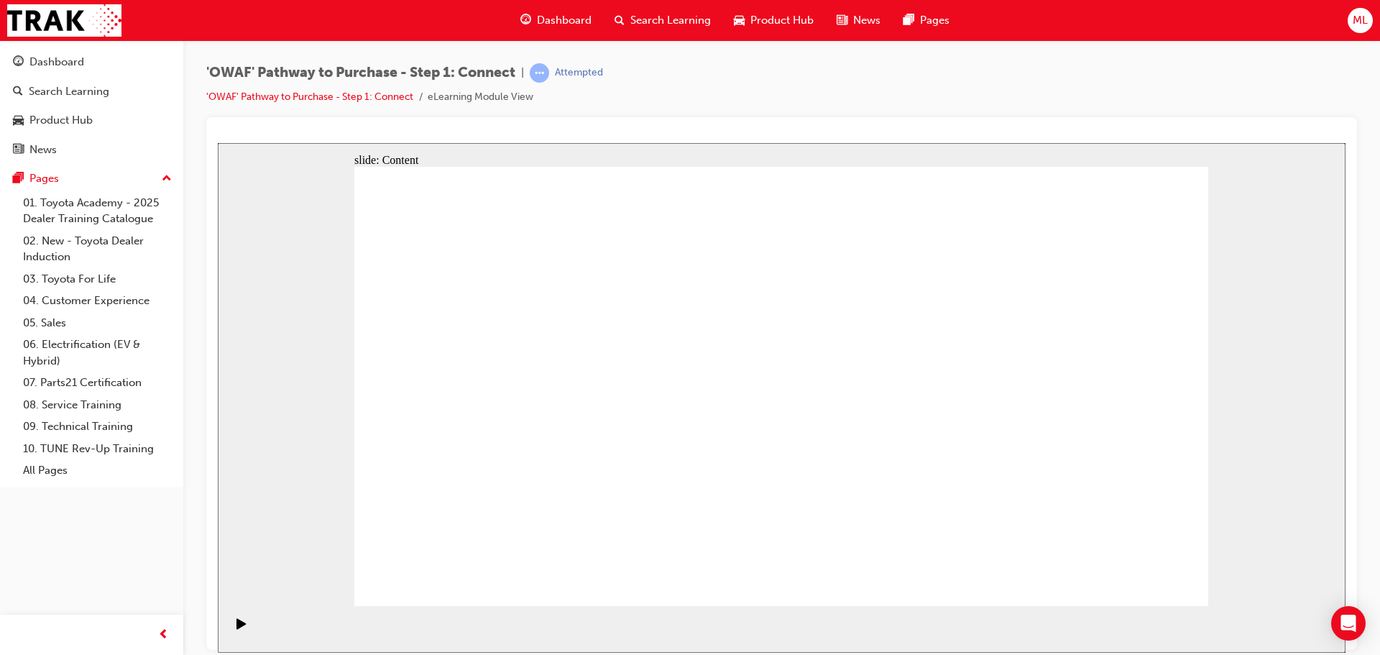
click at [1004, 102] on div "'OWAF' Pathway to Purchase - Step 1: Connect | Attempted 'OWAF' Pathway to Purc…" at bounding box center [781, 90] width 1150 height 54
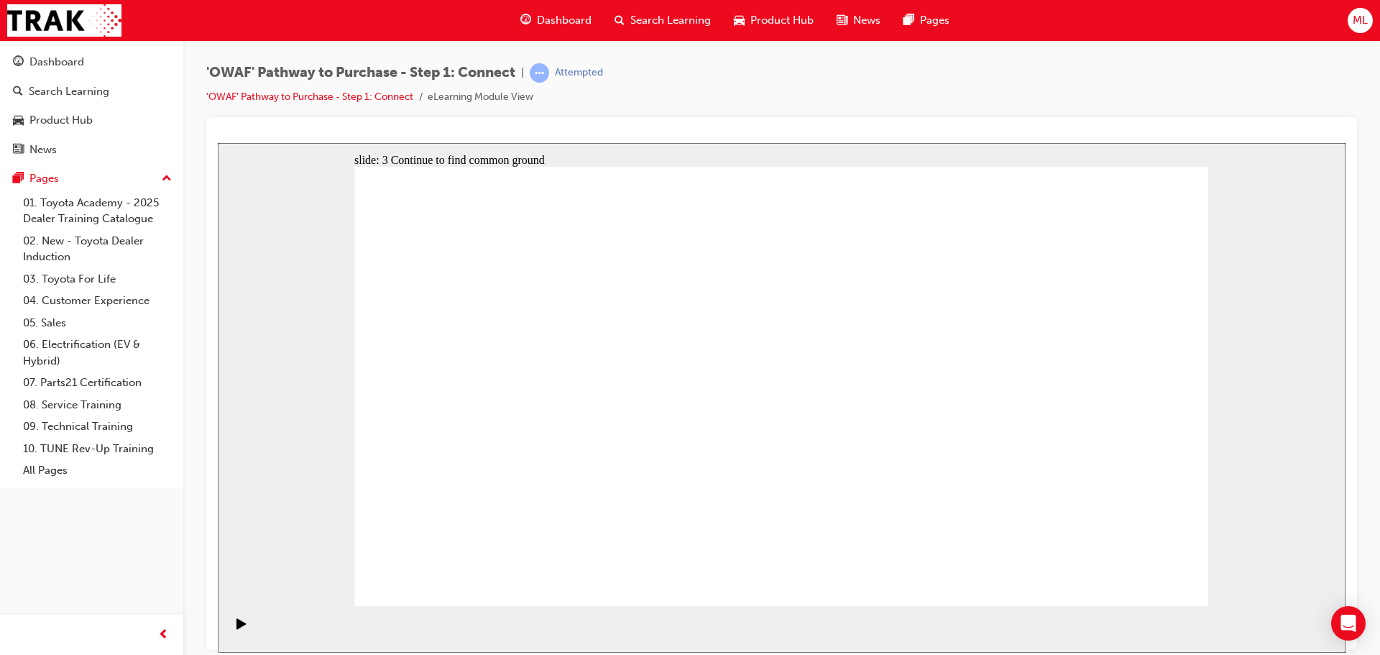
drag, startPoint x: 951, startPoint y: 480, endPoint x: 905, endPoint y: 489, distance: 47.5
